Goal: Information Seeking & Learning: Learn about a topic

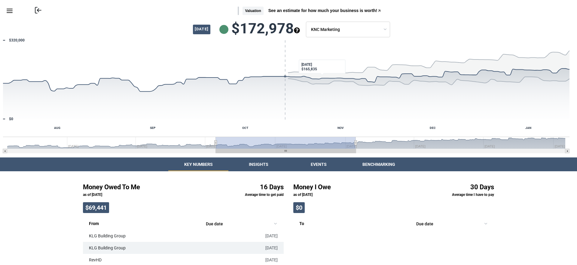
click at [373, 29] on body "Skip to main content Return to Online Banking Valuation See an estimate for how…" at bounding box center [288, 224] width 577 height 449
click at [291, 8] on span "See an estimate for how much your business is worth!" at bounding box center [320, 10] width 109 height 4
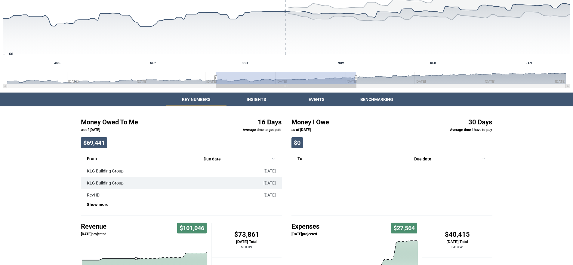
scroll to position [184, 0]
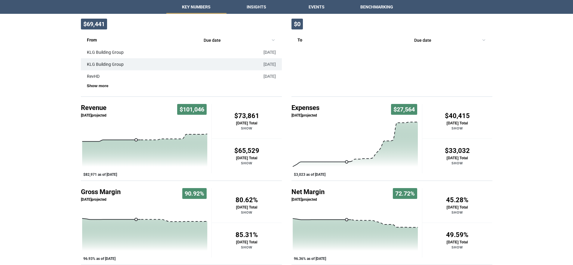
click at [253, 6] on div "Return to Online Banking Valuation See an estimate for how much your business i…" at bounding box center [286, 40] width 573 height 449
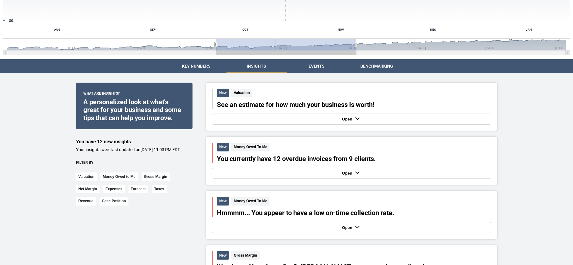
click at [332, 118] on div "Open" at bounding box center [352, 119] width 276 height 8
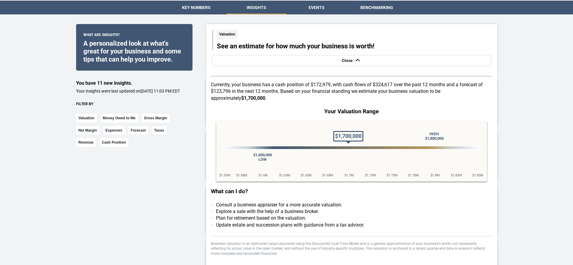
scroll to position [392, 0]
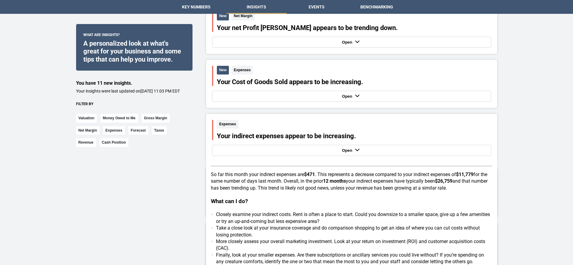
click at [374, 153] on div "Open" at bounding box center [352, 150] width 276 height 8
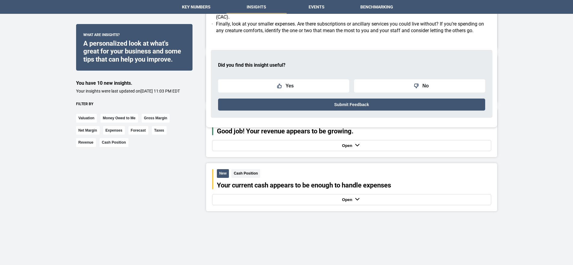
scroll to position [623, 0]
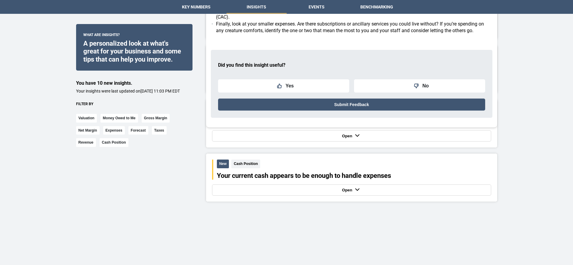
click at [384, 187] on div "Open" at bounding box center [352, 190] width 276 height 8
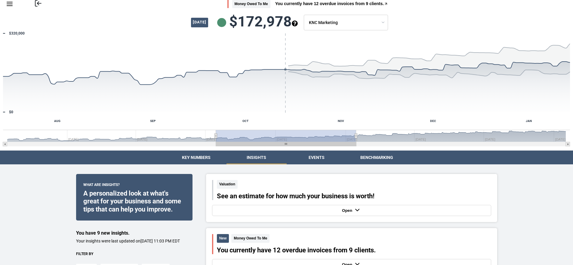
scroll to position [0, 0]
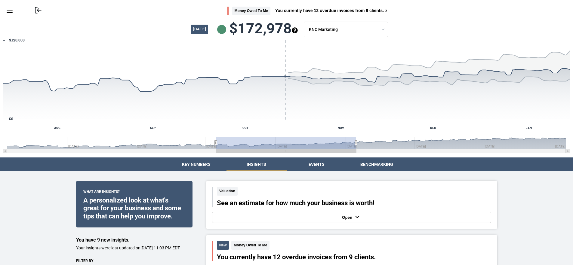
click at [320, 165] on button "Events" at bounding box center [317, 165] width 60 height 14
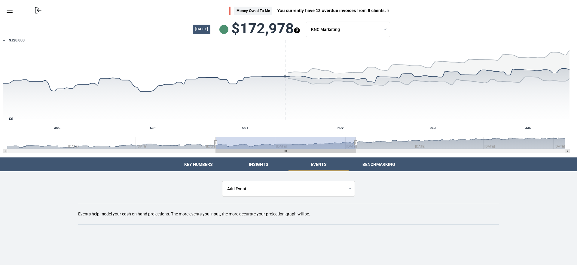
click at [345, 191] on body "Skip to main content Return to Online Banking Money Owed To Me You currently ha…" at bounding box center [288, 117] width 577 height 235
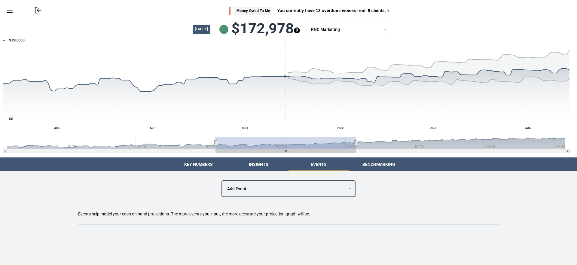
click at [377, 166] on html "Skip to main content Return to Online Banking Money Owed To Me You currently ha…" at bounding box center [288, 117] width 577 height 235
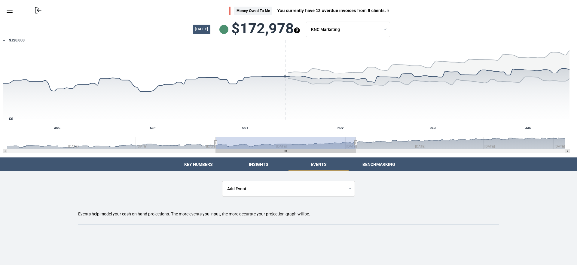
click at [377, 164] on button "Benchmarking" at bounding box center [379, 165] width 60 height 14
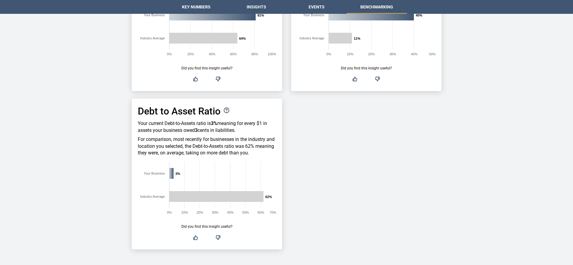
scroll to position [640, 0]
